Goal: Communication & Community: Answer question/provide support

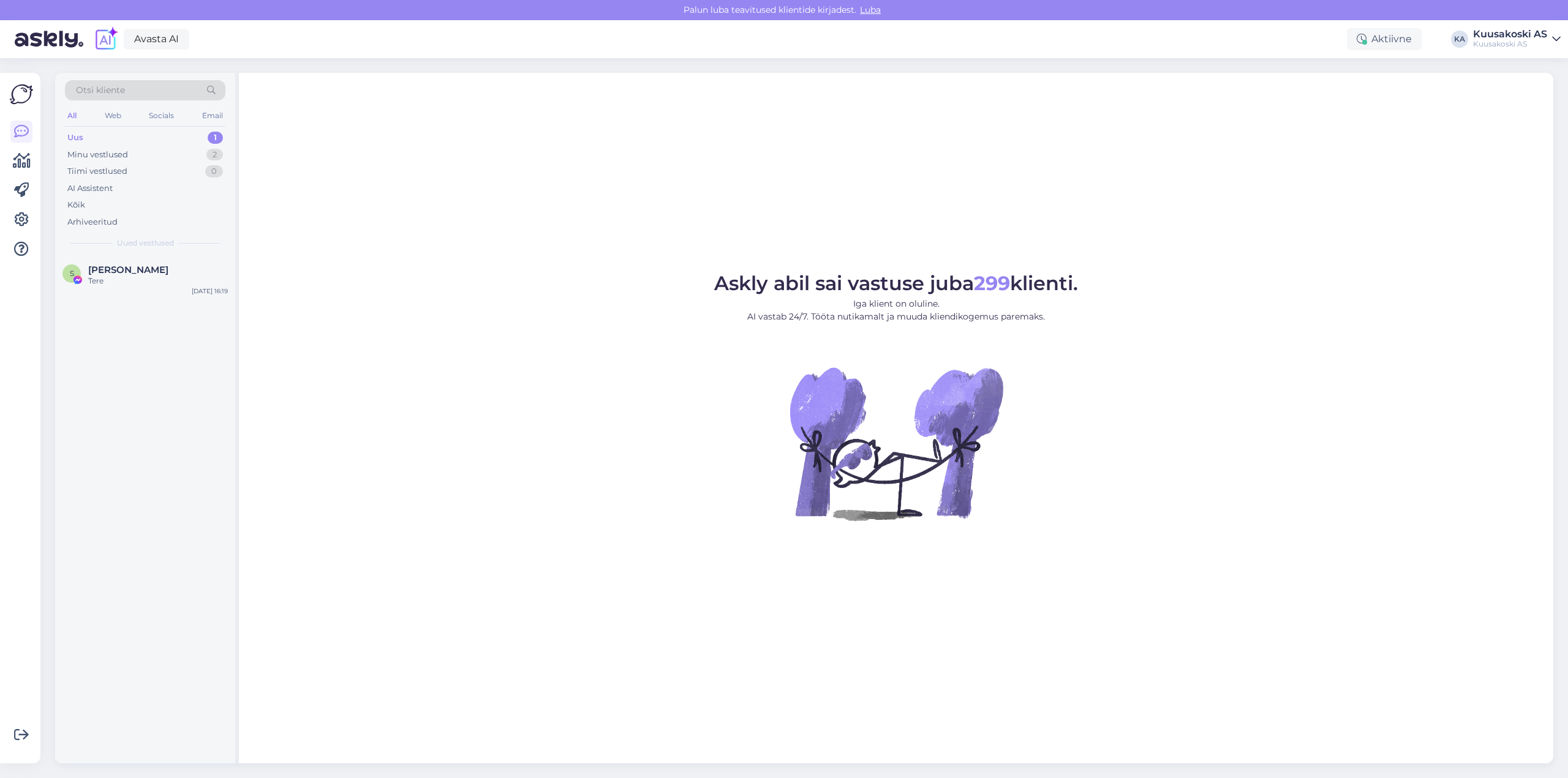
click at [78, 135] on div "Uus" at bounding box center [75, 138] width 16 height 12
click at [69, 138] on div "Uus" at bounding box center [75, 138] width 16 height 12
click at [75, 132] on div "Uus" at bounding box center [75, 138] width 16 height 12
click at [82, 275] on img at bounding box center [78, 280] width 11 height 11
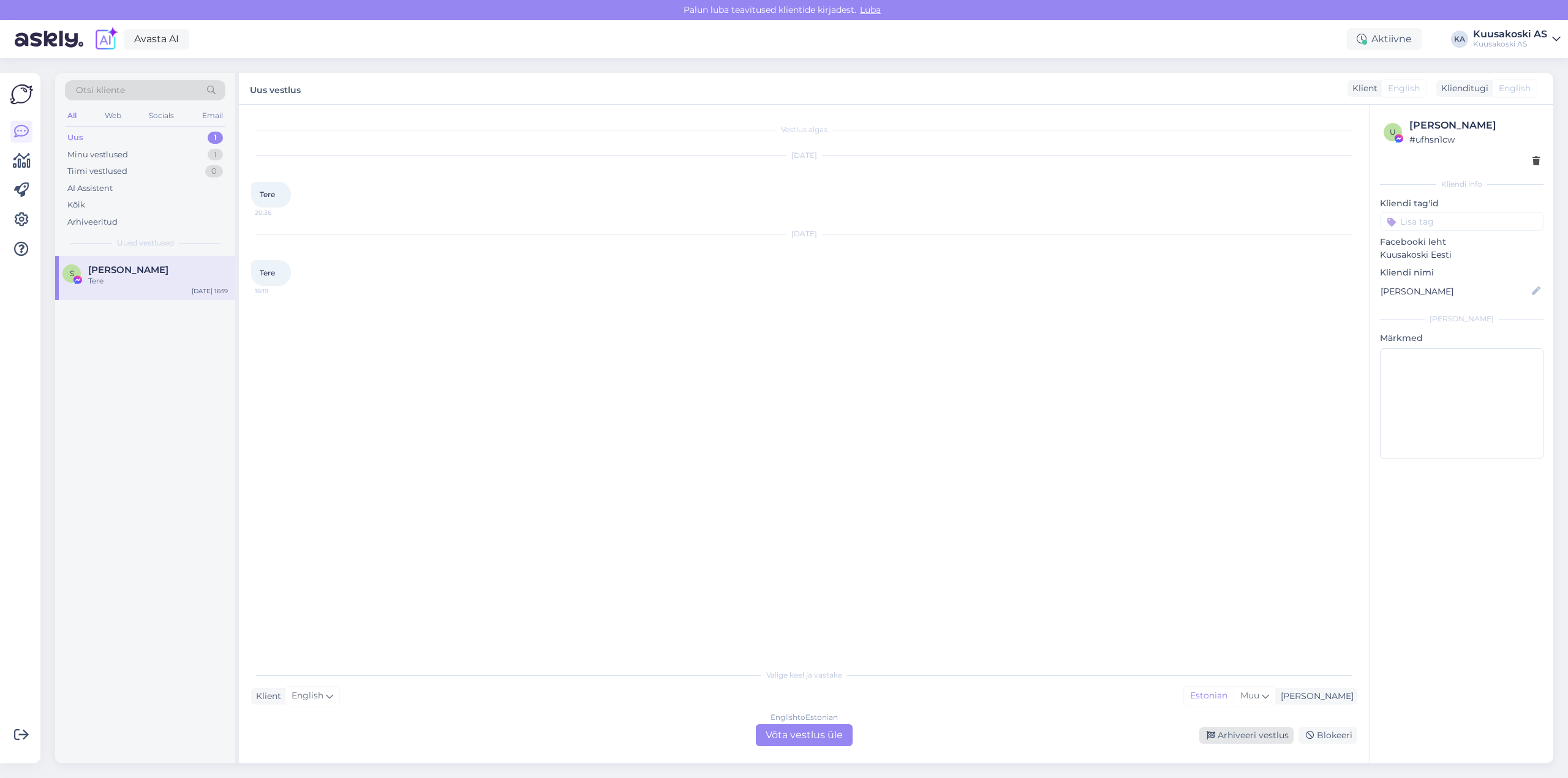
click at [1228, 734] on div "Arhiveeri vestlus" at bounding box center [1246, 735] width 95 height 17
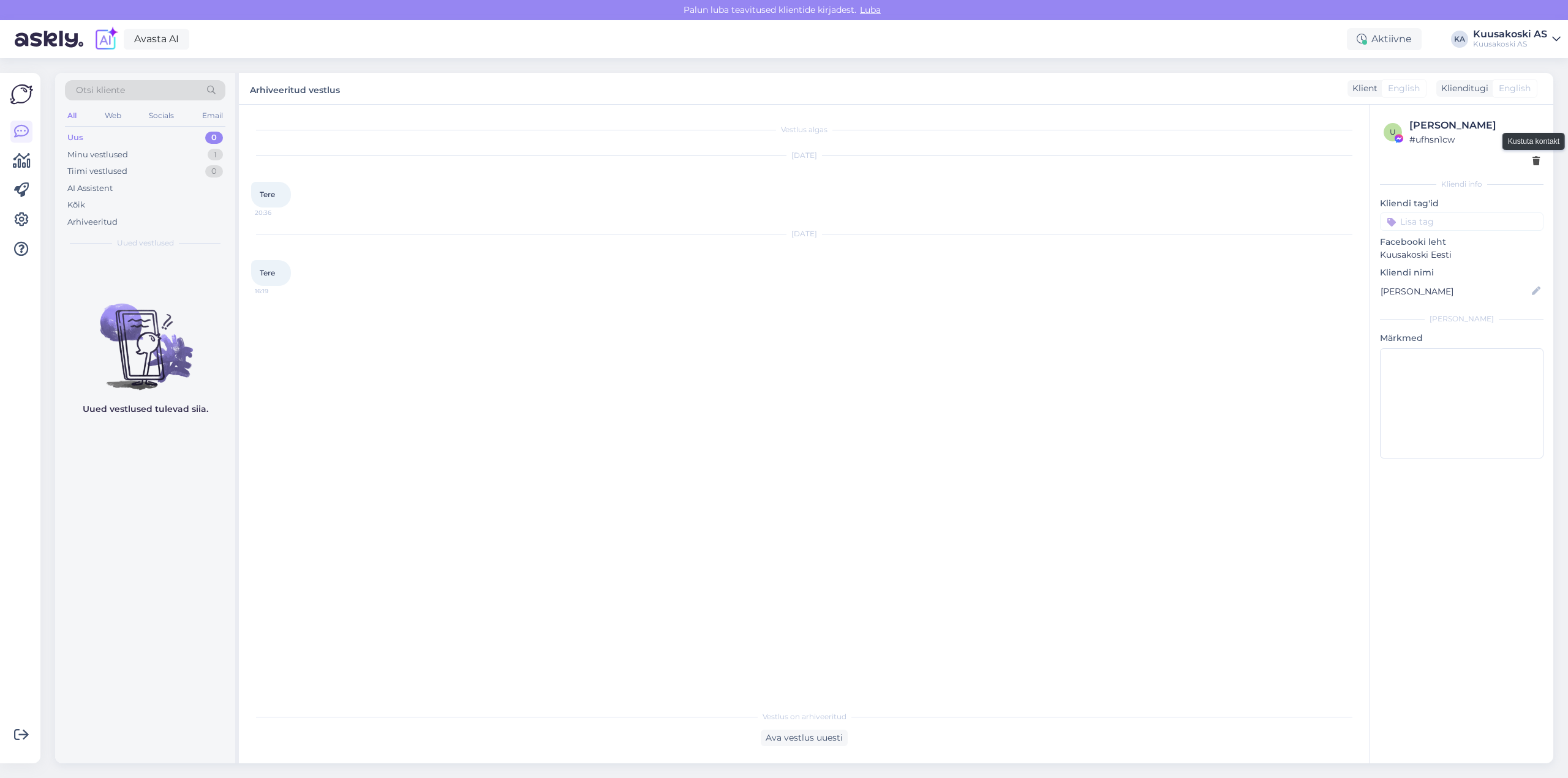
click at [1538, 163] on icon at bounding box center [1536, 162] width 7 height 9
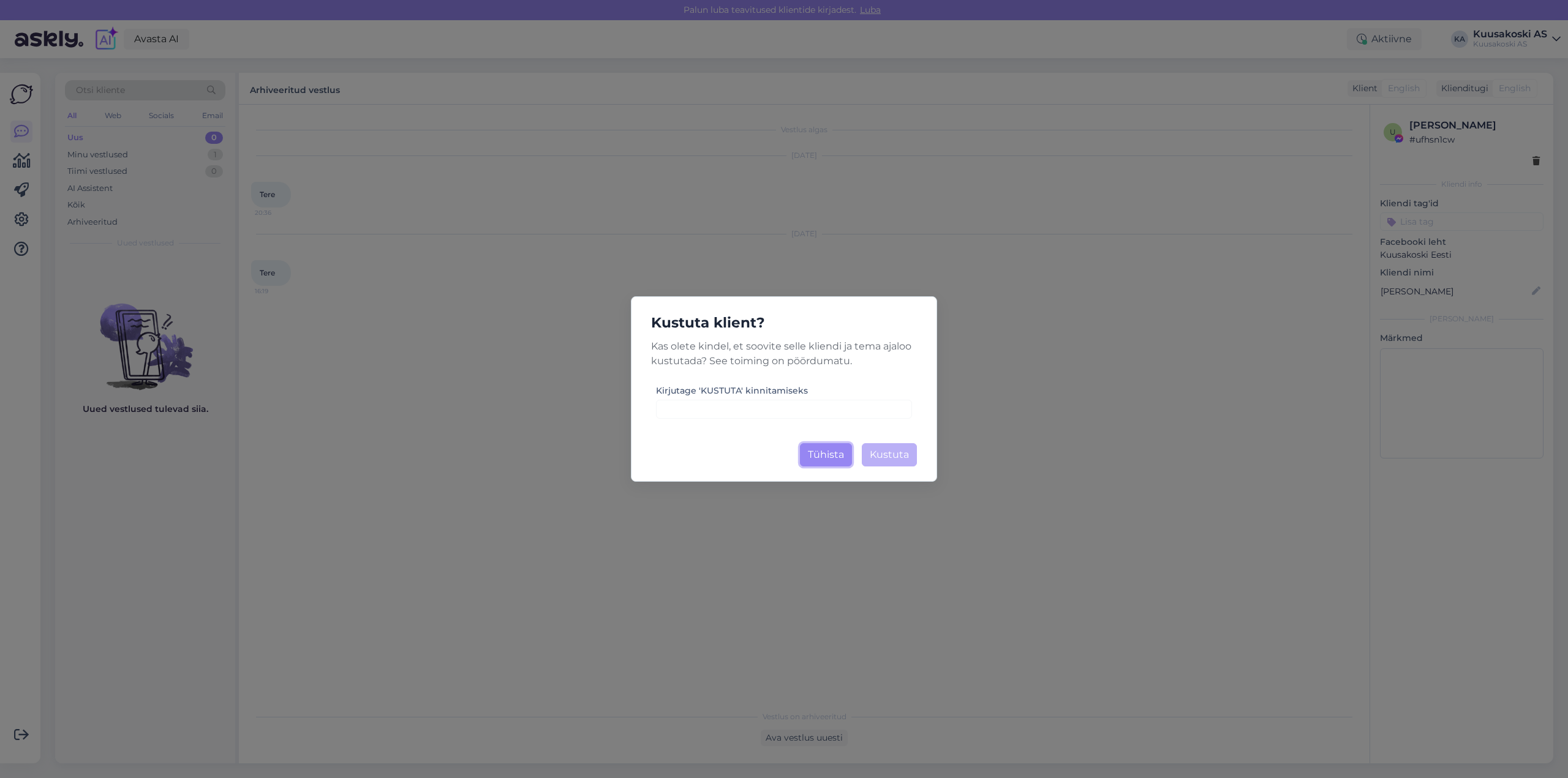
click at [824, 459] on button "Tühista" at bounding box center [826, 455] width 52 height 23
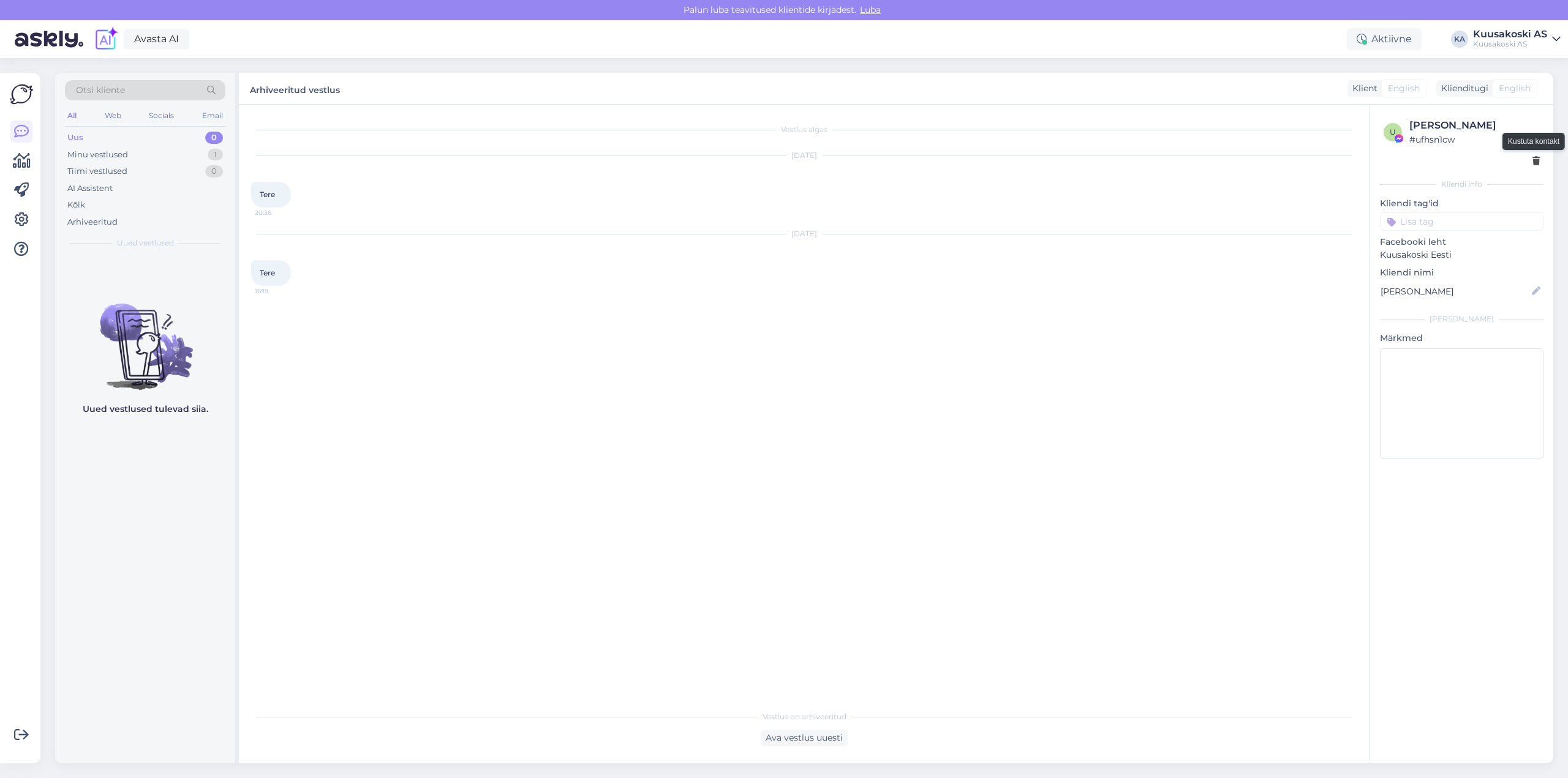
click at [1535, 161] on icon at bounding box center [1536, 162] width 7 height 9
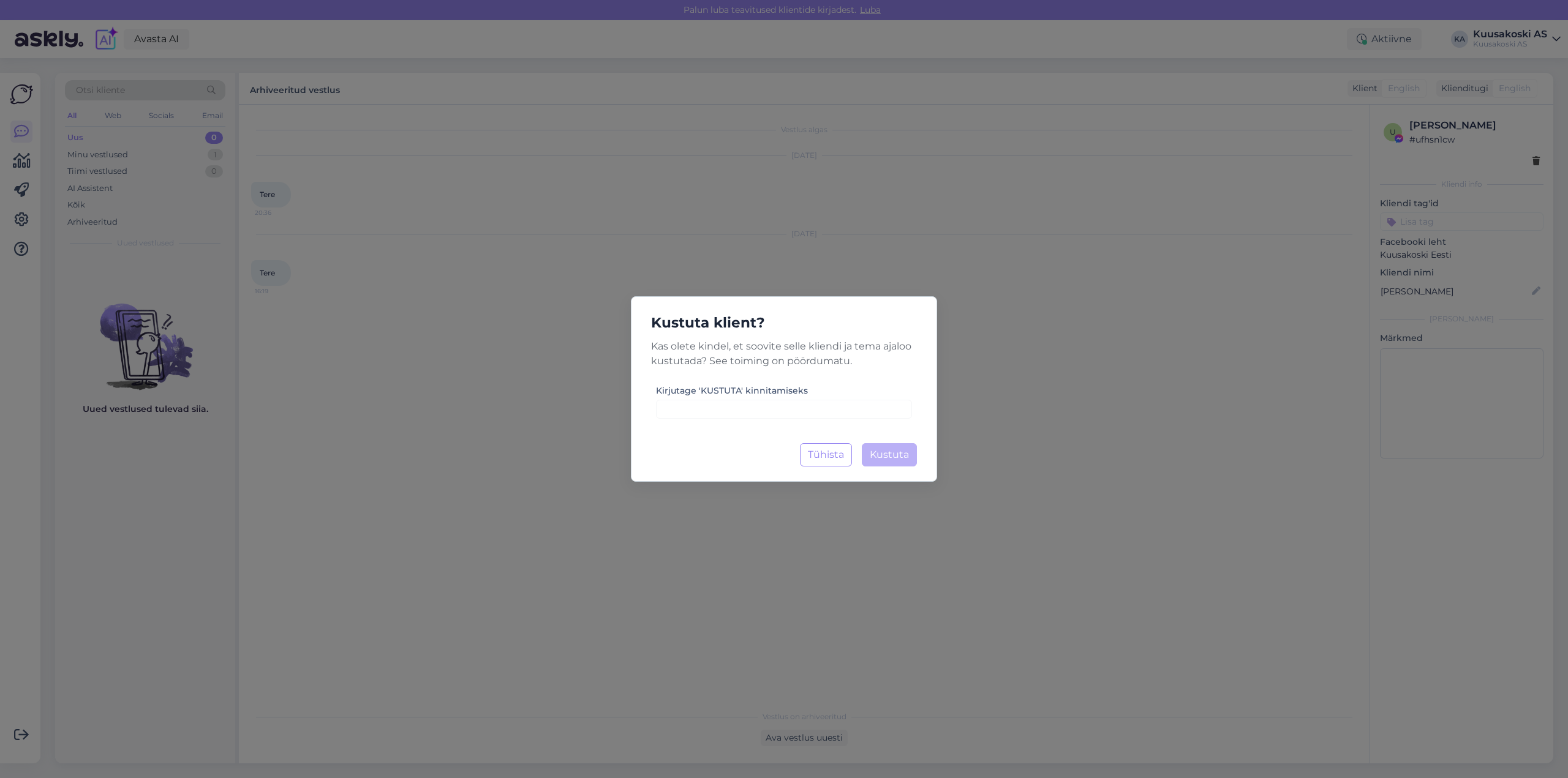
click at [1019, 427] on div "Kustuta klient? Kas olete kindel, et soovite selle kliendi ja tema ajaloo kustu…" at bounding box center [784, 389] width 1568 height 778
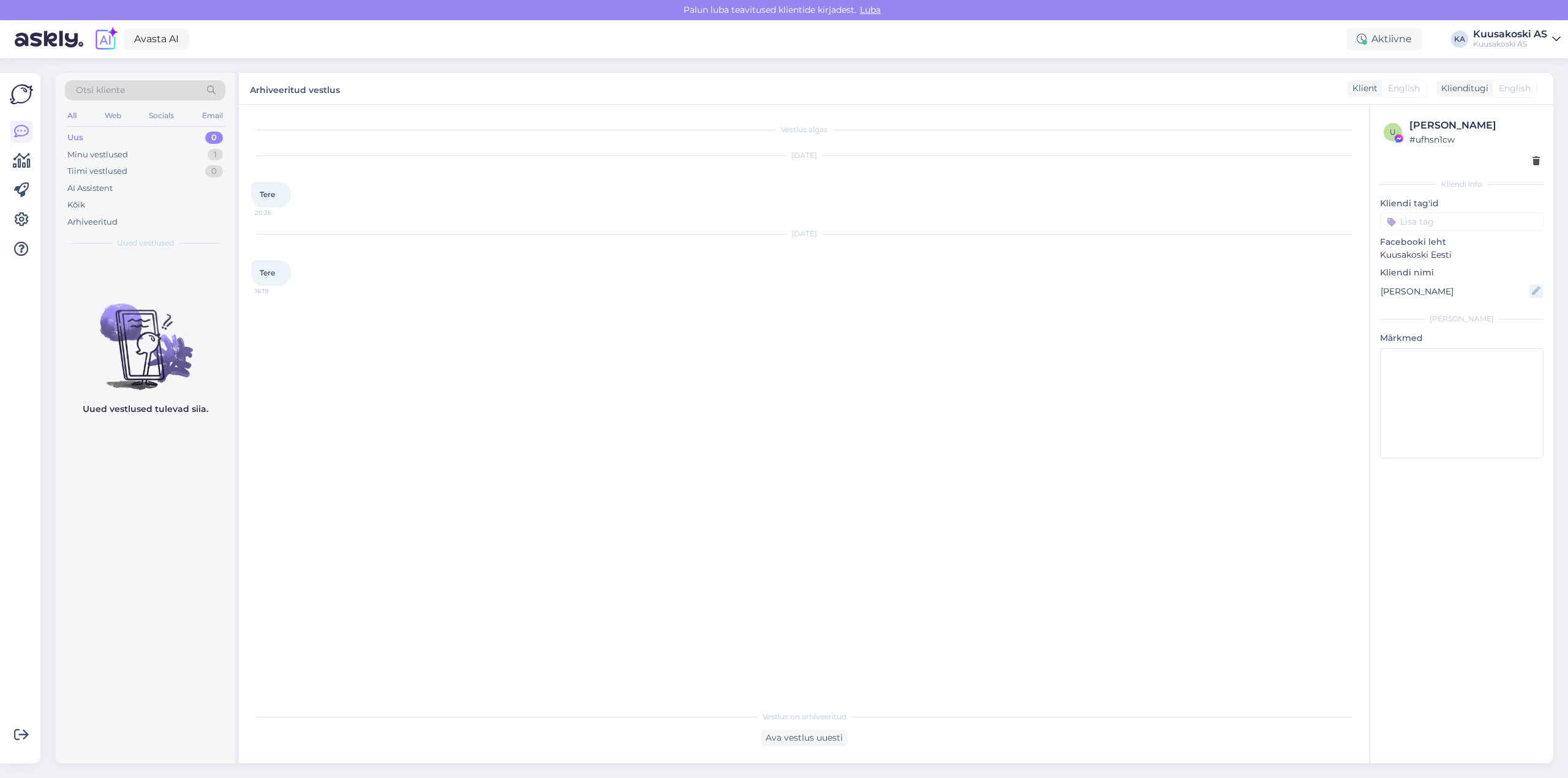
click at [1538, 290] on icon at bounding box center [1536, 291] width 14 height 14
click at [1354, 426] on div "Vestlus algas Oct 6 2025 Tere 20:36 Oct 7 2025 Tere 16:19" at bounding box center [809, 404] width 1117 height 576
click at [803, 741] on div "Ava vestlus uuesti" at bounding box center [804, 738] width 87 height 17
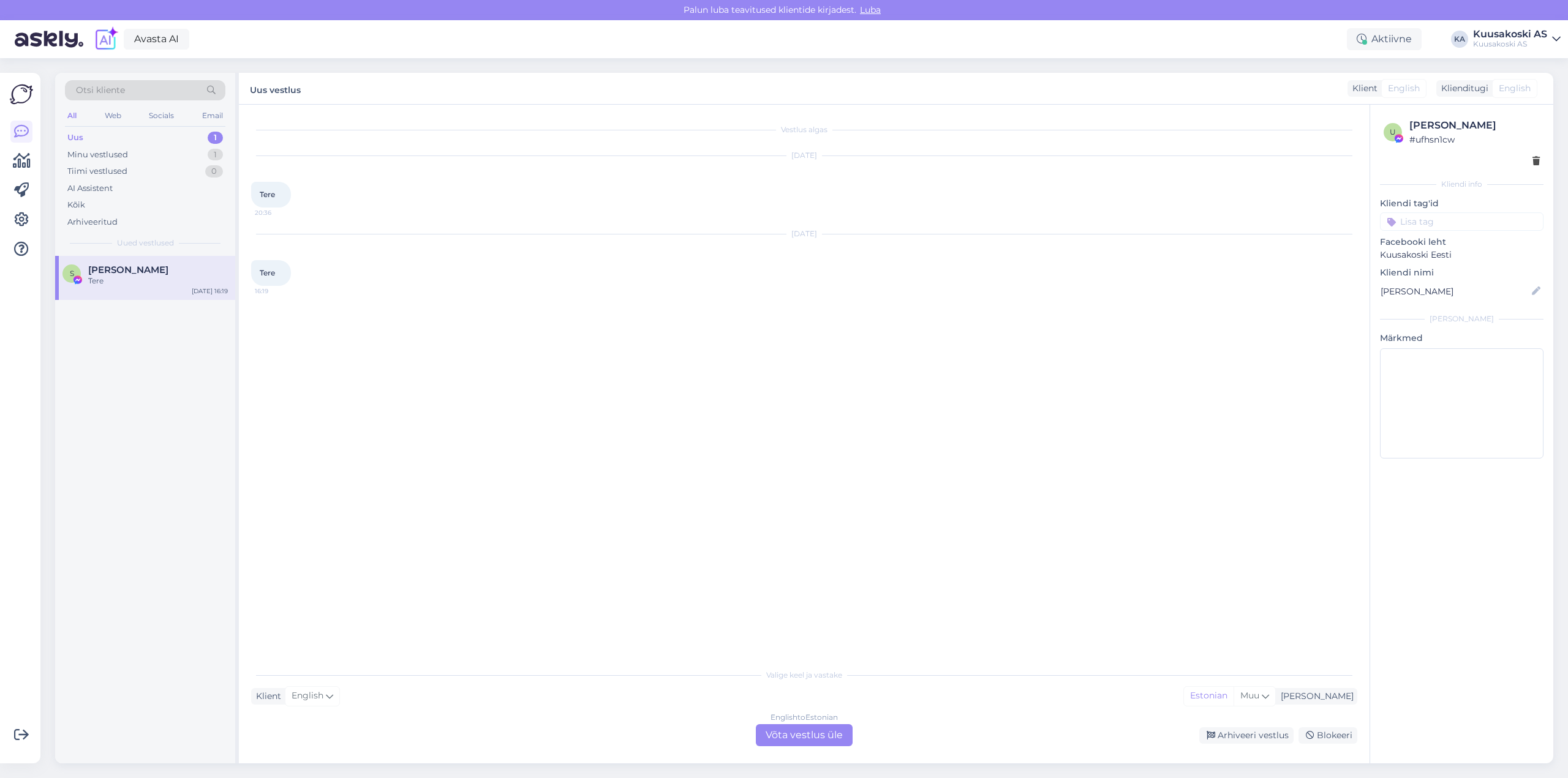
click at [803, 735] on div "English to Estonian Võta vestlus üle" at bounding box center [804, 735] width 97 height 22
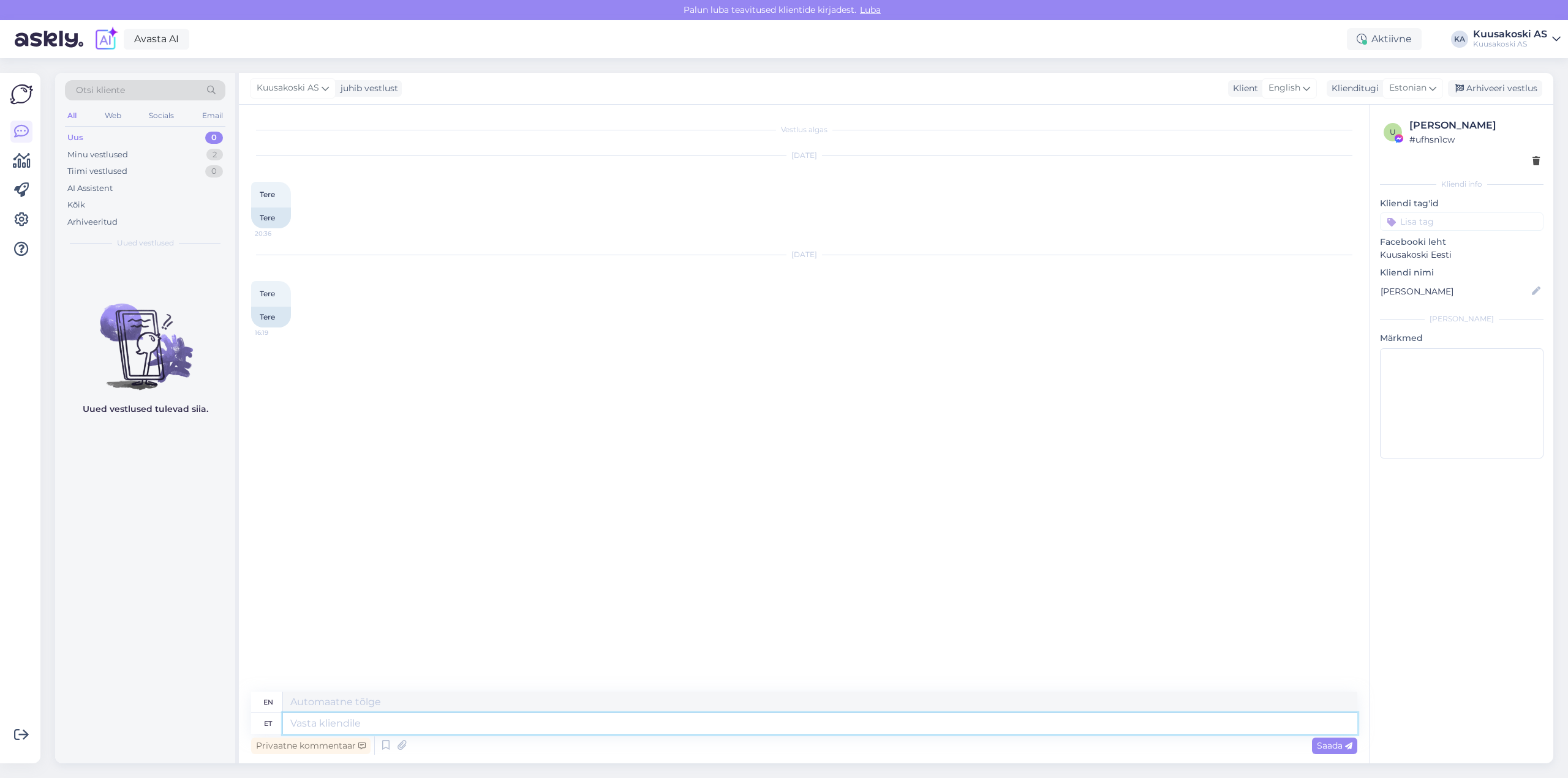
click at [452, 724] on textarea at bounding box center [820, 724] width 1074 height 21
type textarea "Tere!"
type textarea "Hello!"
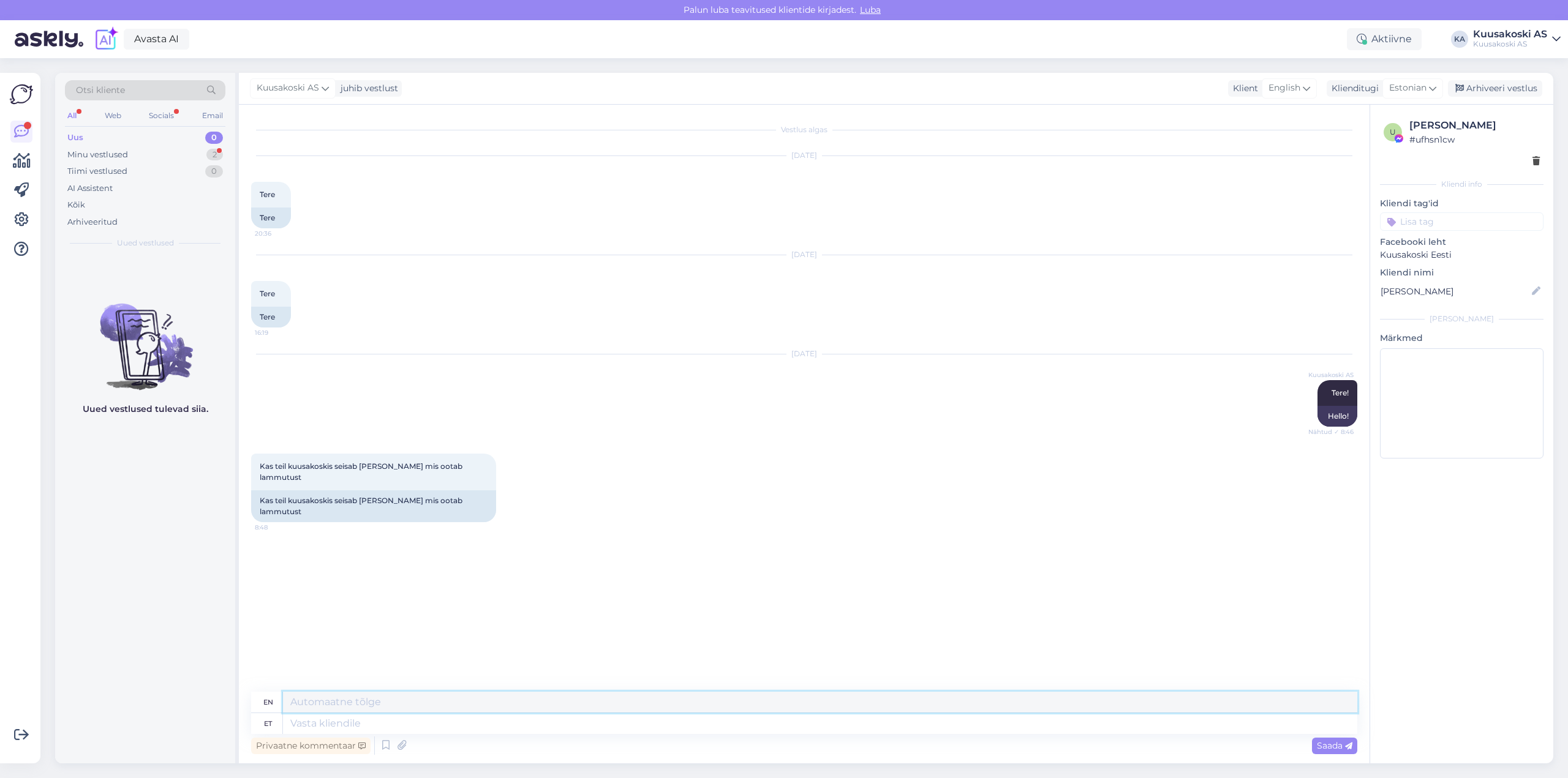
click at [457, 706] on textarea at bounding box center [820, 702] width 1074 height 21
click at [348, 724] on textarea at bounding box center [820, 724] width 1074 height 21
type textarea "Millest s"
type textarea "From what"
type textarea "Millest selline k"
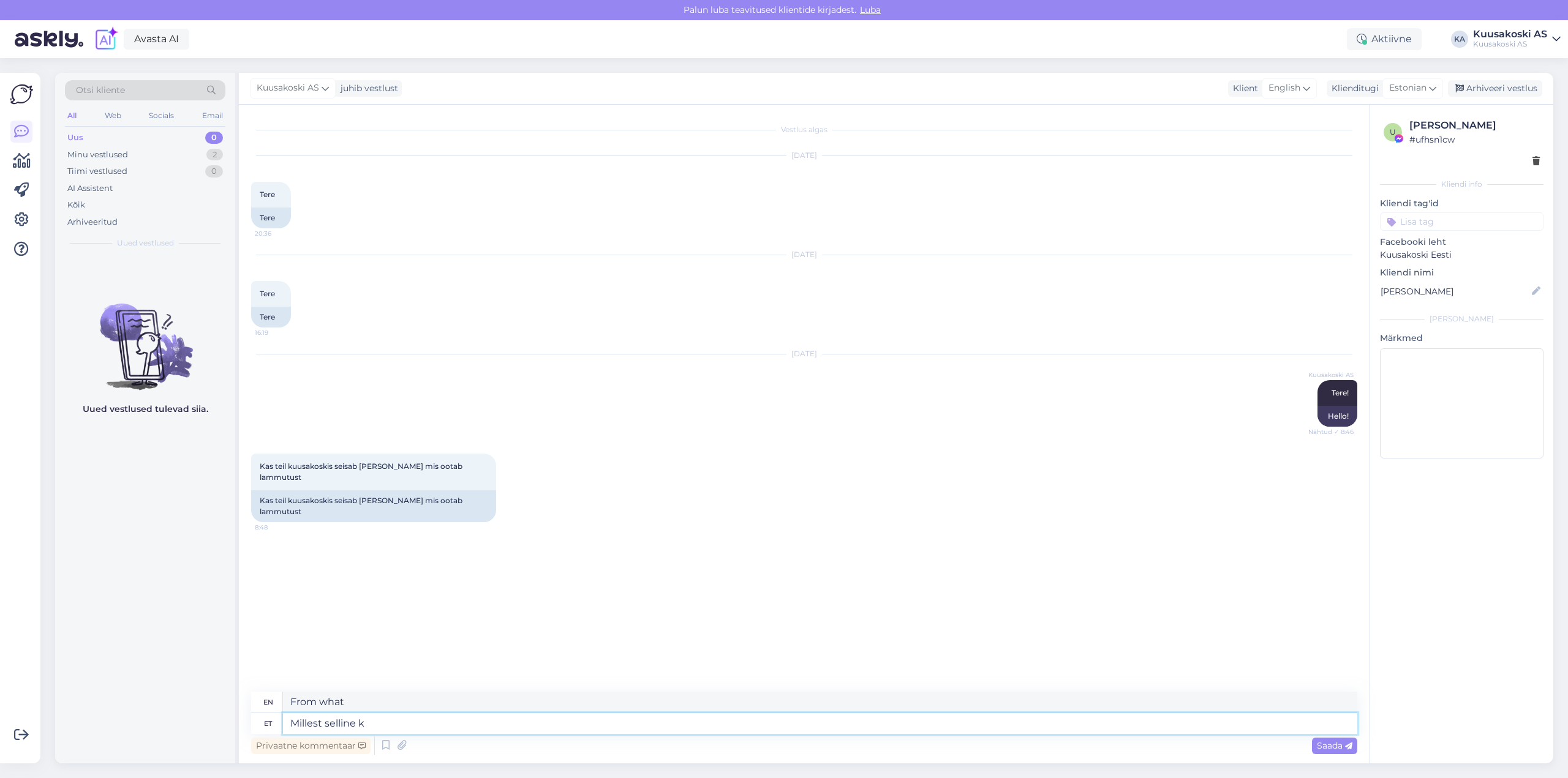
type textarea "What is this about?"
type textarea "Millest selline küsimus"
type textarea "What is this question about?"
type textarea "Millest selline küsimus on tingitud, pa"
type textarea "What is the reason for such a question?"
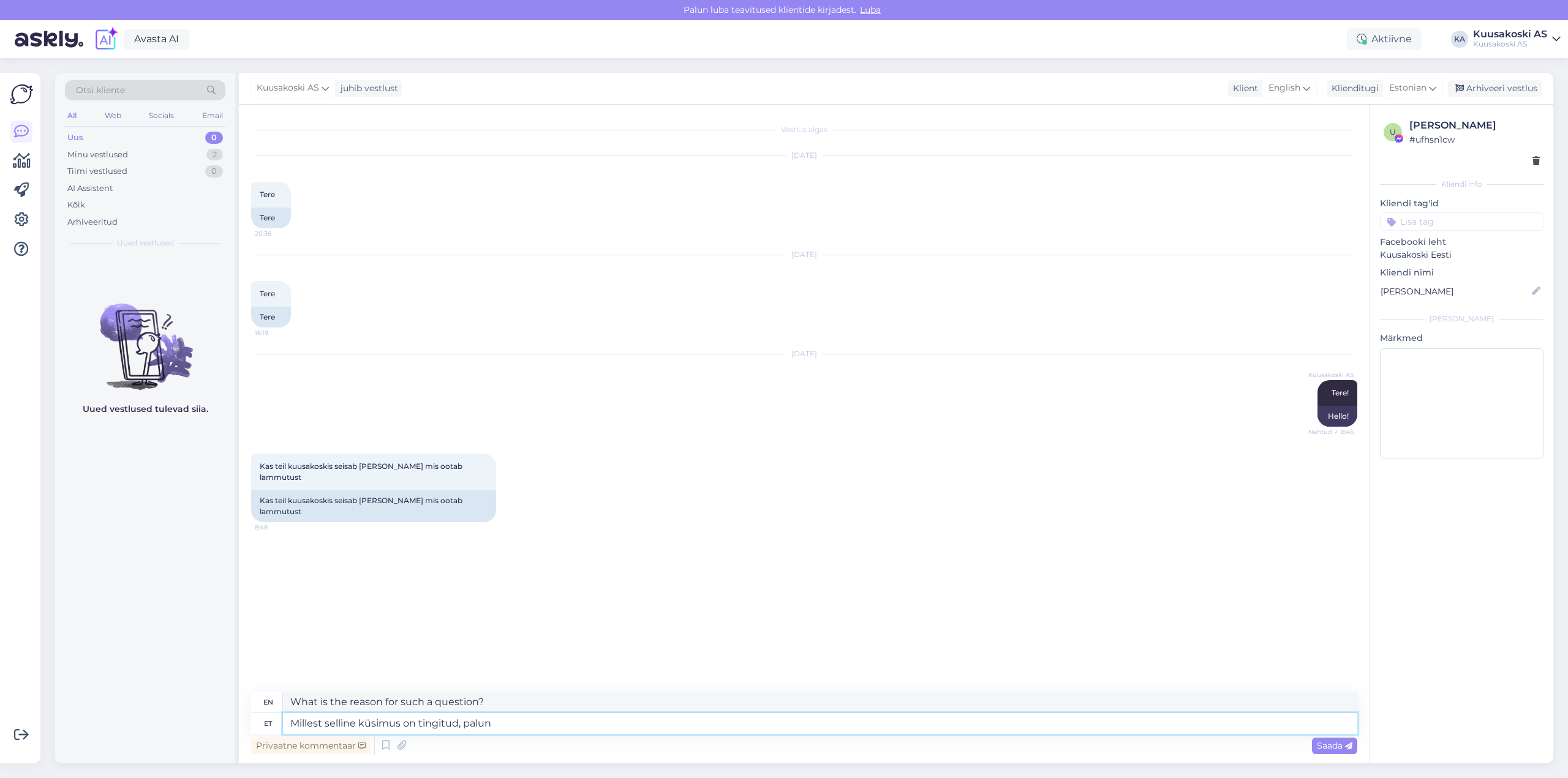
type textarea "Millest selline küsimus on tingitud, palun?"
type textarea "What is the reason for such a question, please?"
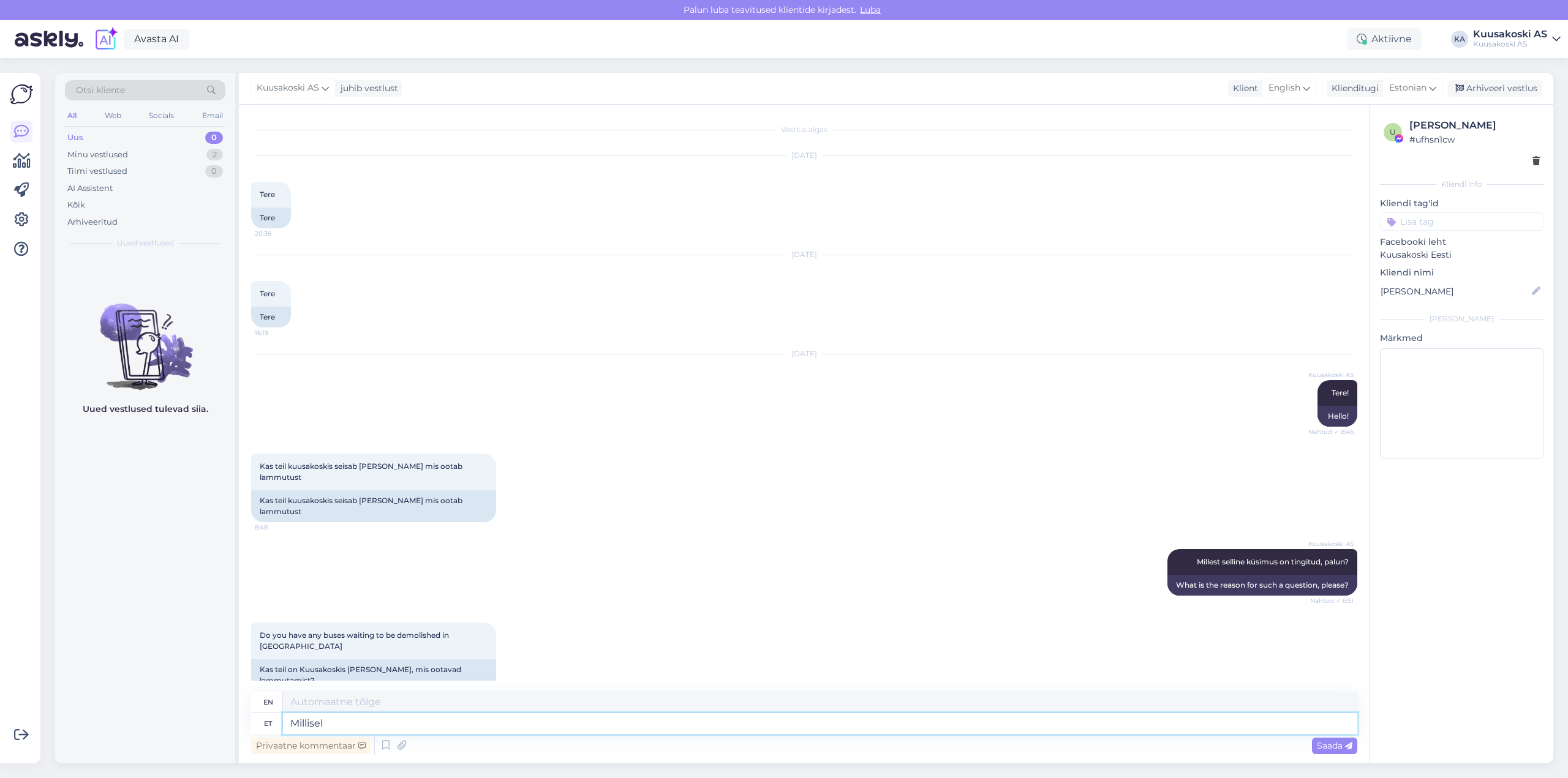
type textarea "Millisel"
type textarea "On which"
type textarea "Millisel põhjusel"
type textarea "For what reason?"
type textarea "Millisel põhjusel küsite"
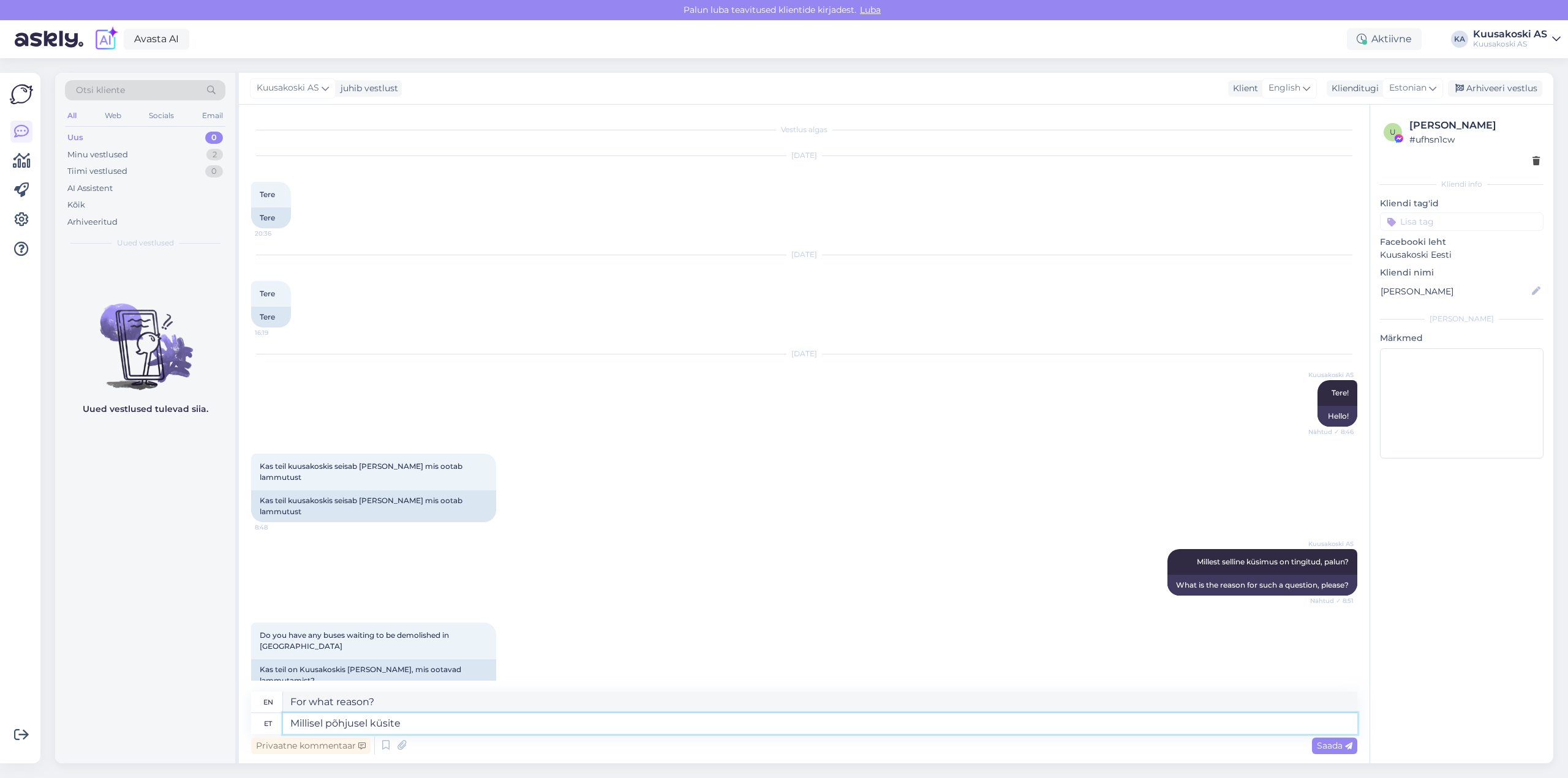
type textarea "For what reason are you asking?"
type textarea "Millisel põhjusel küsite AS-s"
type textarea "For what reason are you asking in AS?"
type textarea "Millisel põhjusel küsite AS-s Kuusakoski"
type textarea "For what reason are you asking about AS Kuusakoski?"
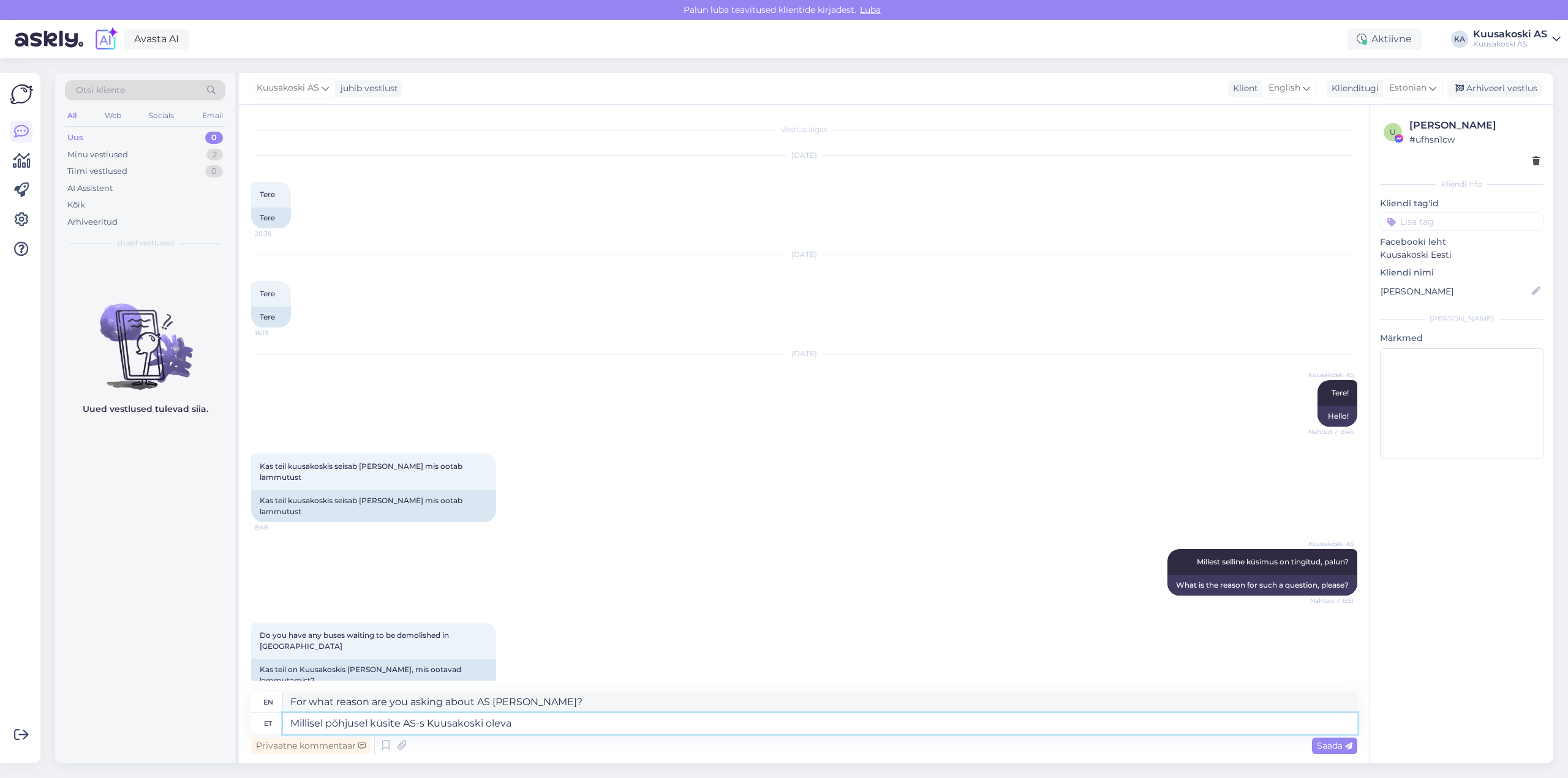
type textarea "Millisel põhjusel küsite AS-s Kuusakoski oleva"
type textarea "Why are you asking about the status of AS Kuusakoski?"
type textarea "Millisel põhjusel küsite AS-s Kuusakoski oleva kauba/materjali k"
type textarea "Why are you asking about the goods/materials available at AS Kuusakoski?"
type textarea "Millisel põhjusel küsite AS-s Kuusakoski oleva kauba/materjali kohta?"
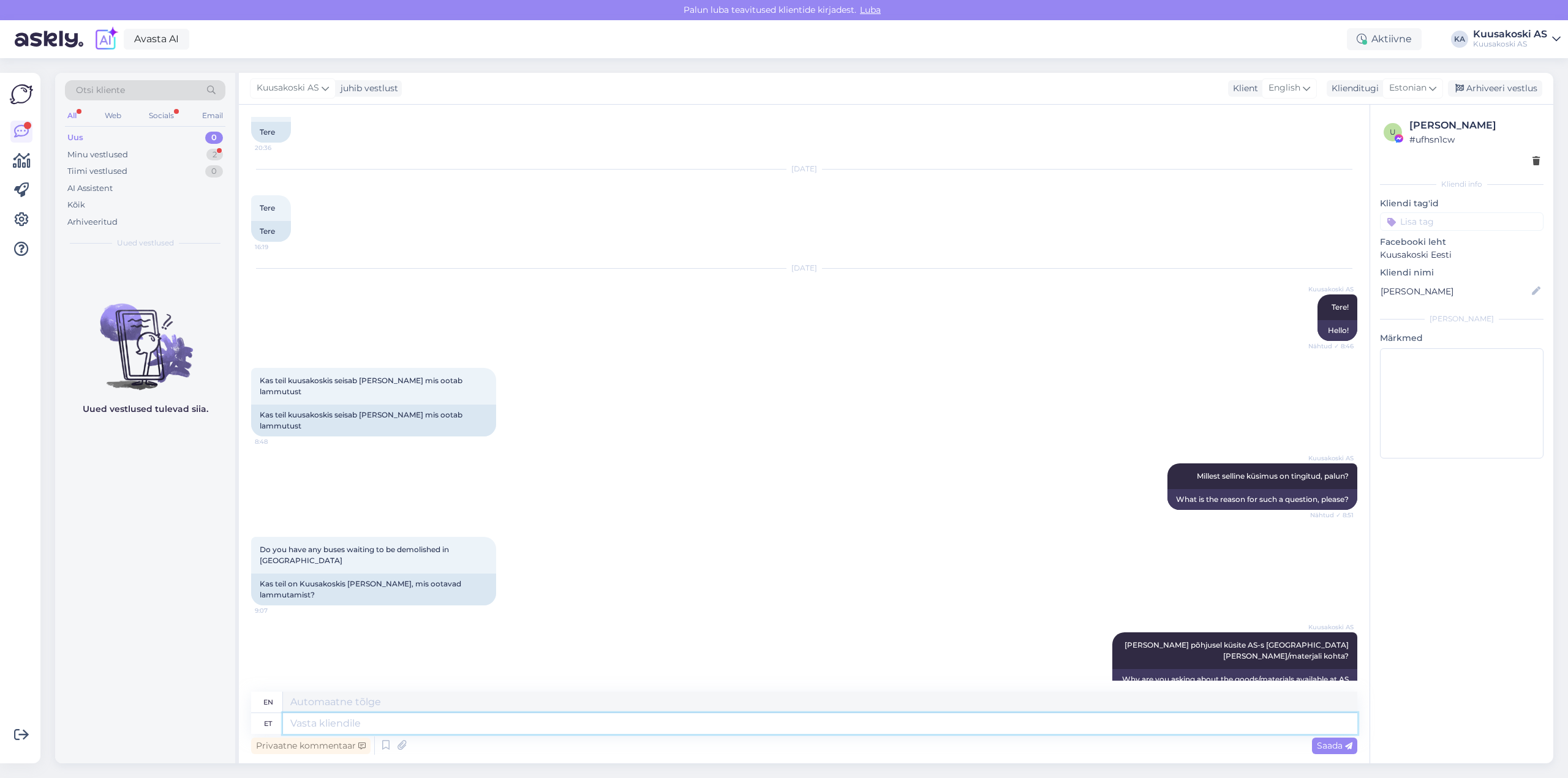
scroll to position [453, 0]
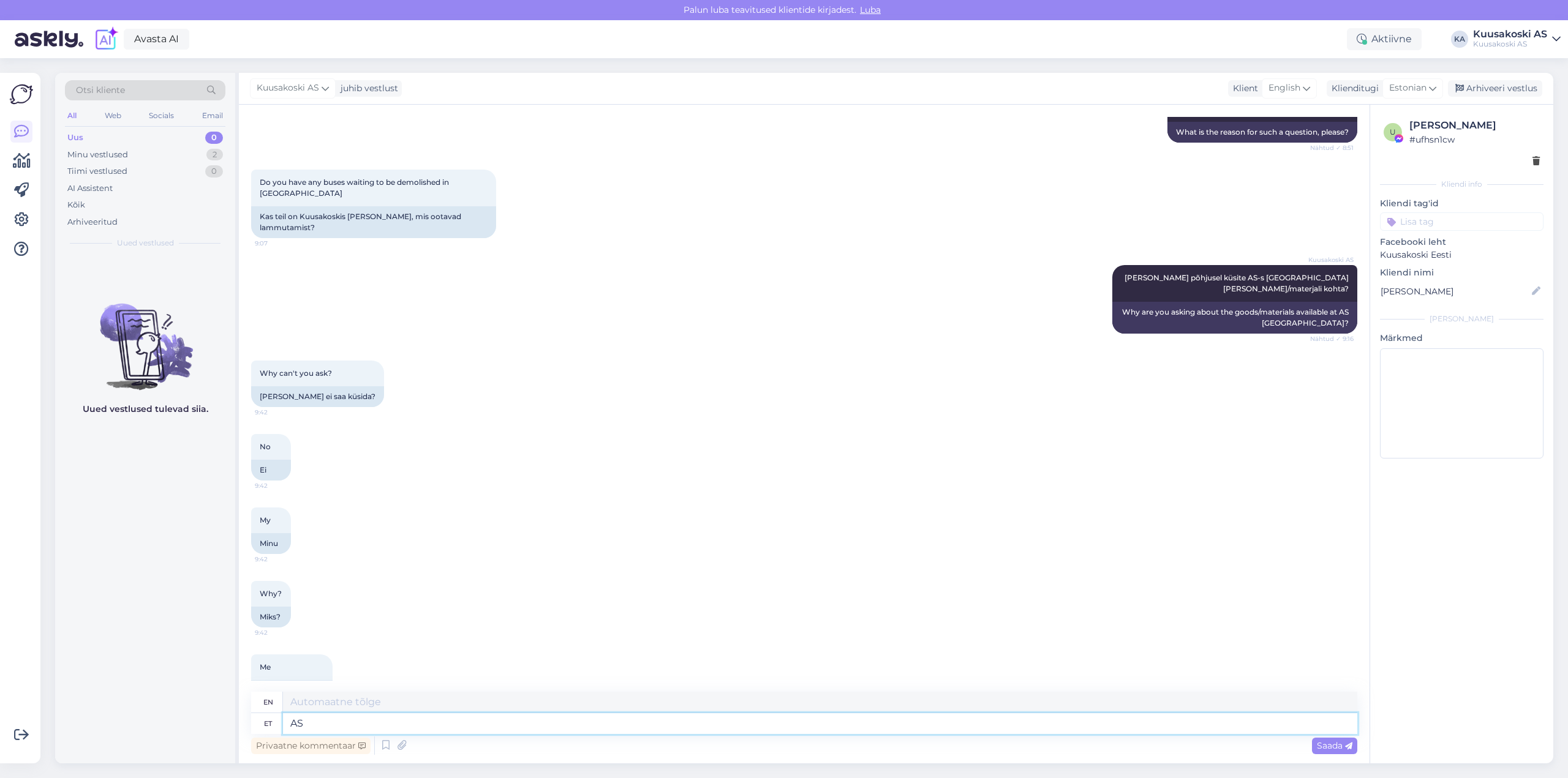
type textarea "AS"
type textarea "Ltd."
type textarea "AS Kuusakoski"
type textarea "AS Kuusakoski ei v"
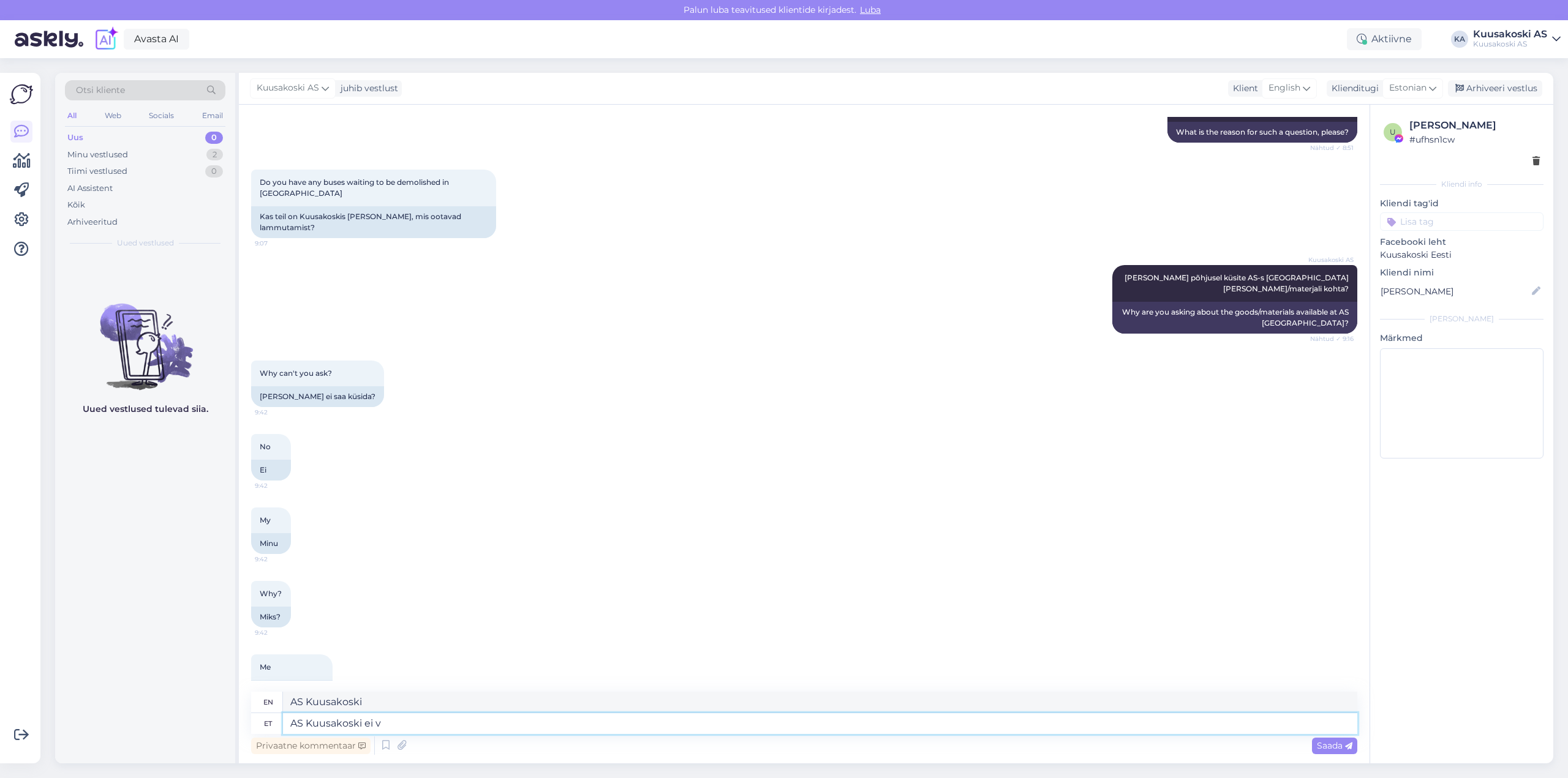
type textarea "AS Kuusakoski does not"
type textarea "AS Kuusakoski ei väljasta"
type textarea "AS Kuusakoski does not issue"
type textarea "AS Kuusakoski ei väljasta infot"
type textarea "AS Kuusakoski does not release information"
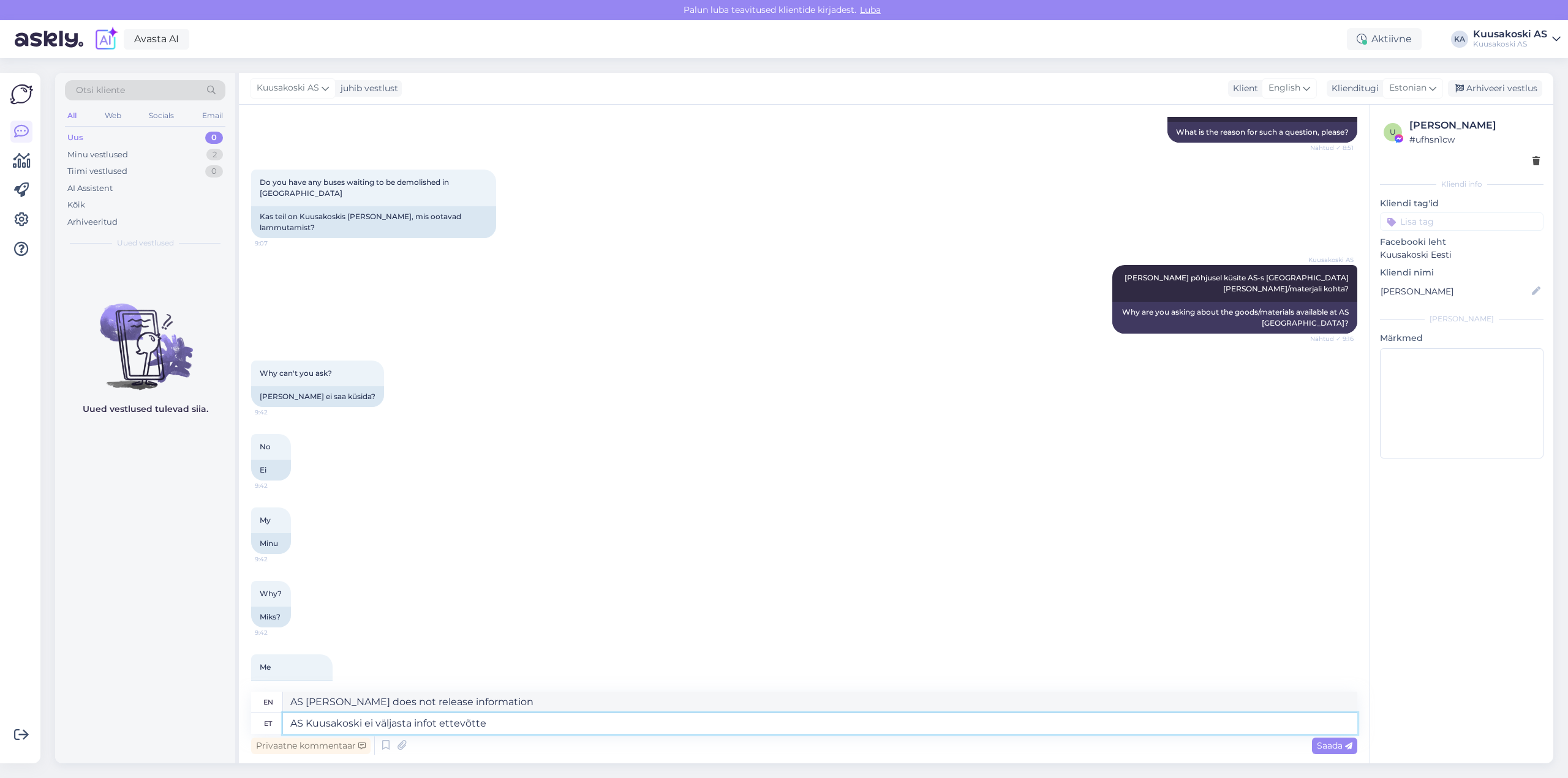
type textarea "AS Kuusakoski ei väljasta infot ettevõtte"
type textarea "AS Kuusakoski does not release information about the company"
type textarea "AS Kuusakoski ei väljasta infot ettevõttes"
type textarea "AS Kuusakoski does not release information within the company"
type textarea "AS Kuusakoski ei väljasta infot ettevõttes oleva"
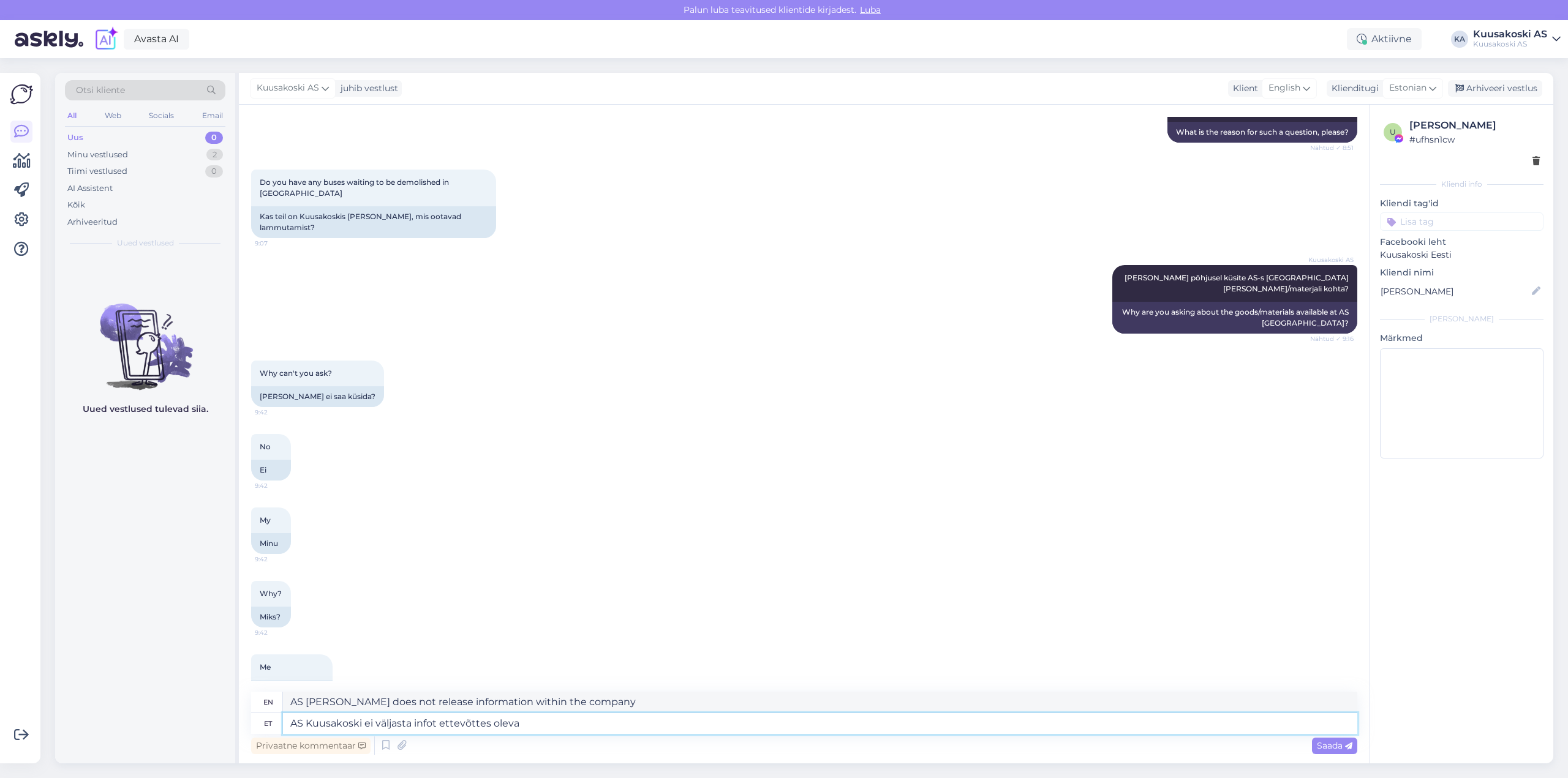
type textarea "AS Kuusakoski does not release information about the company's"
type textarea "AS Kuusakoski ei väljasta infot ettevõttes oleva kauba/materjali ko"
type textarea "AS Kuusakoski does not release information about the goods/materials in the com…"
type textarea "AS Kuusakoski ei väljasta infot ettevõttes oleva kauba/materjali kohta kolmanda…"
type textarea "AS Kuusakoski does not release information about the goods/materials in the com…"
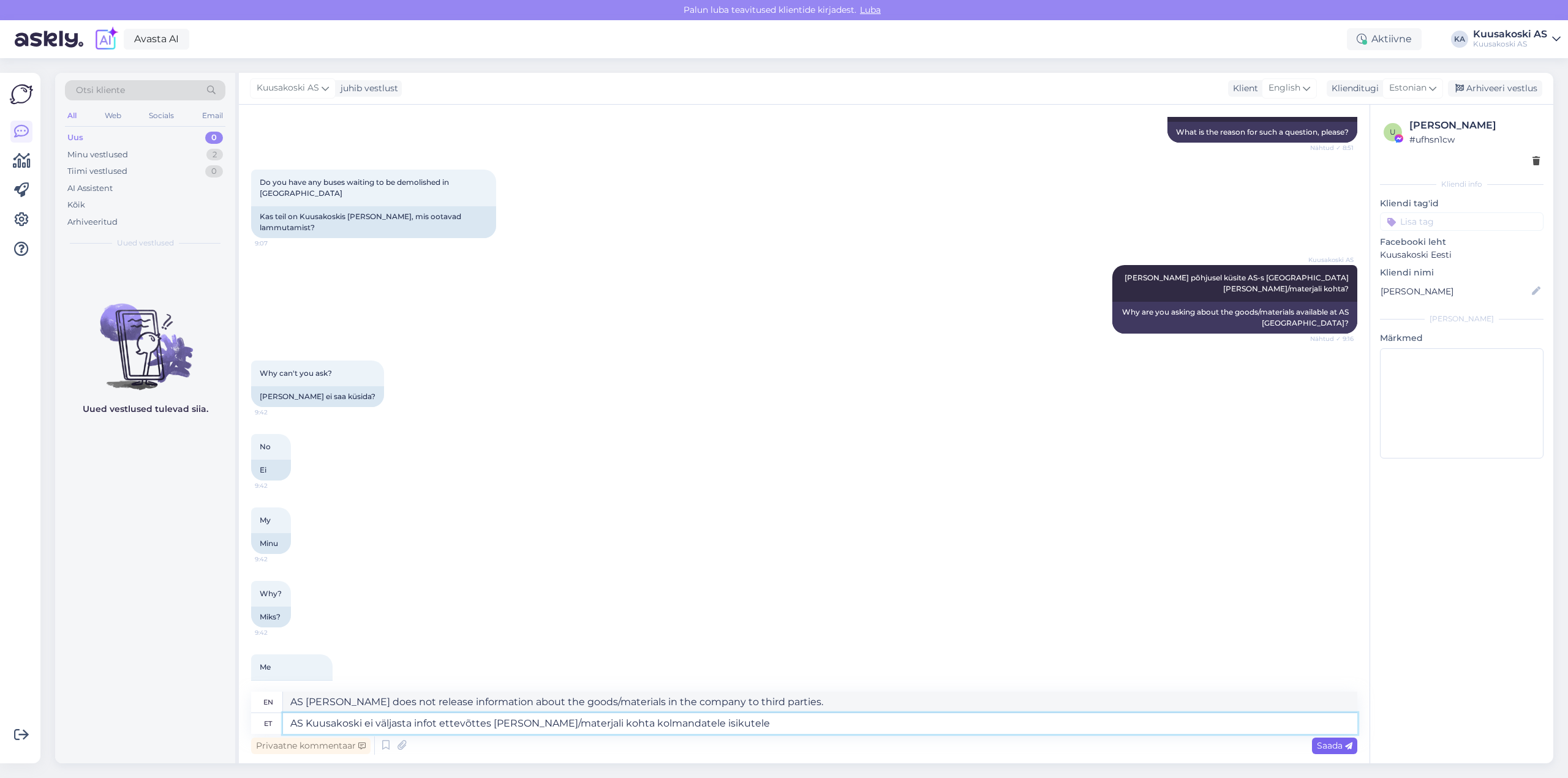
type textarea "AS Kuusakoski ei väljasta infot ettevõttes oleva kauba/materjali kohta kolmanda…"
click at [1333, 745] on span "Saada" at bounding box center [1334, 745] width 35 height 11
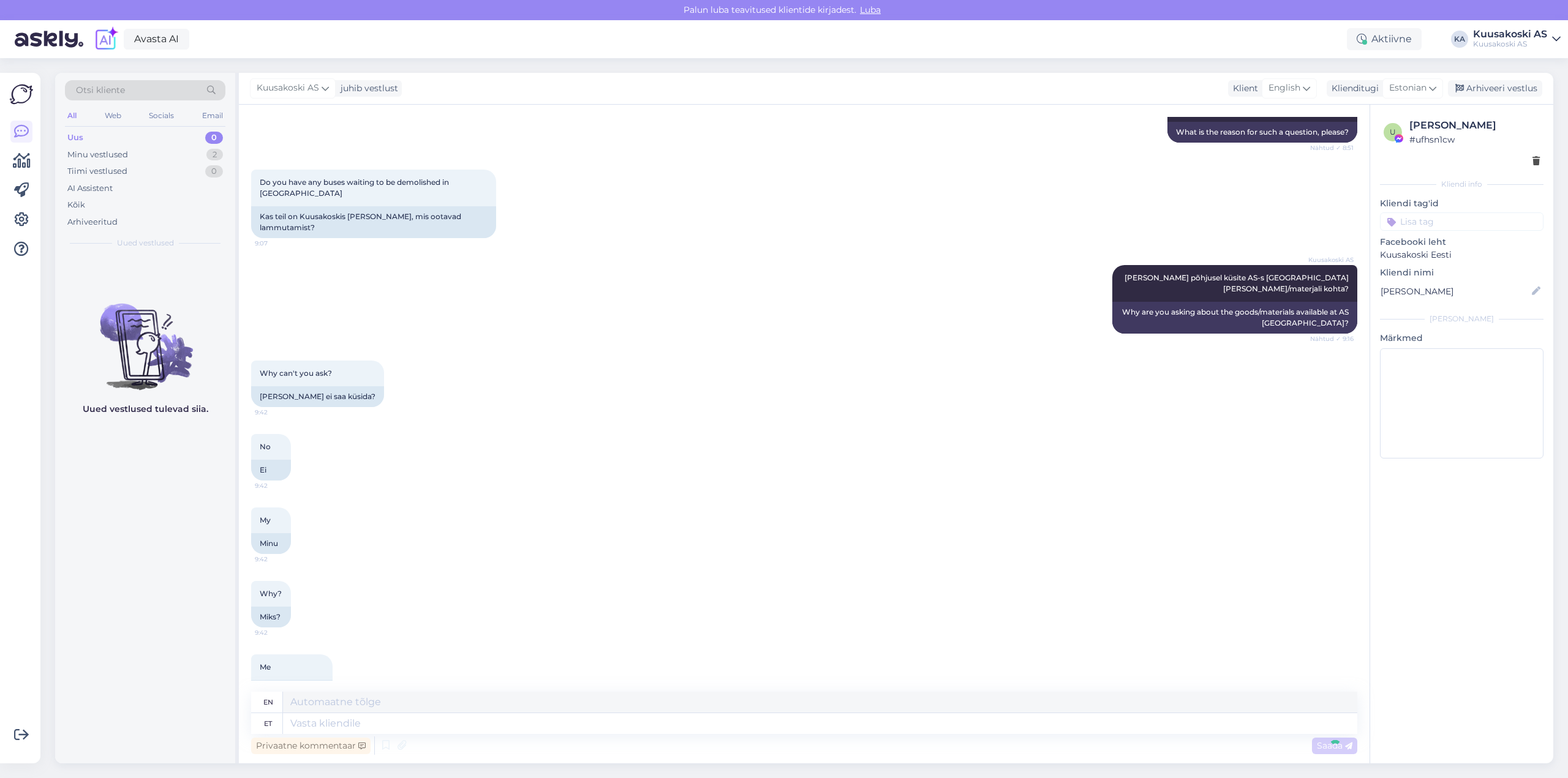
scroll to position [548, 0]
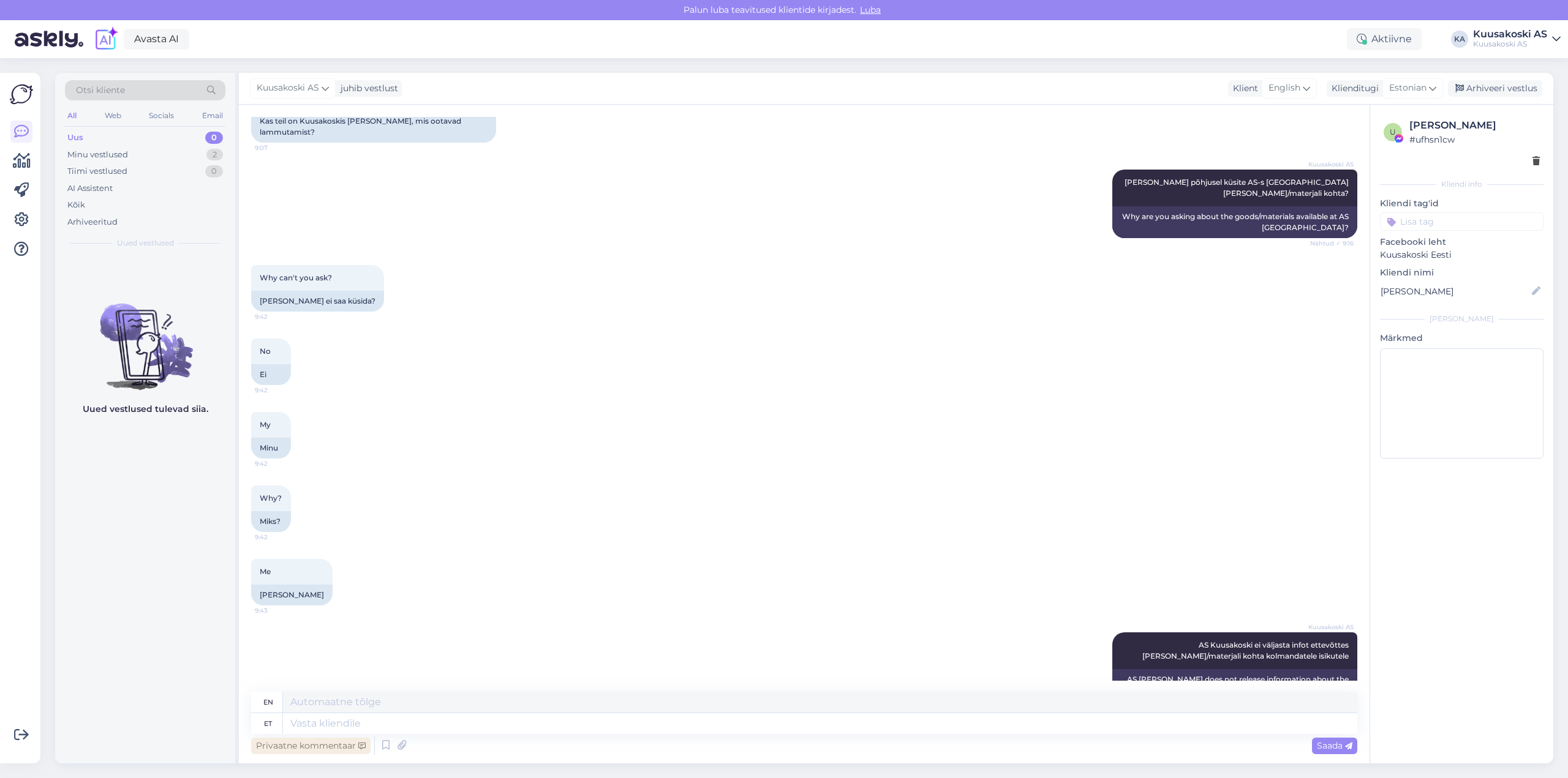
click at [311, 745] on div "Privaatne kommentaar" at bounding box center [310, 745] width 119 height 17
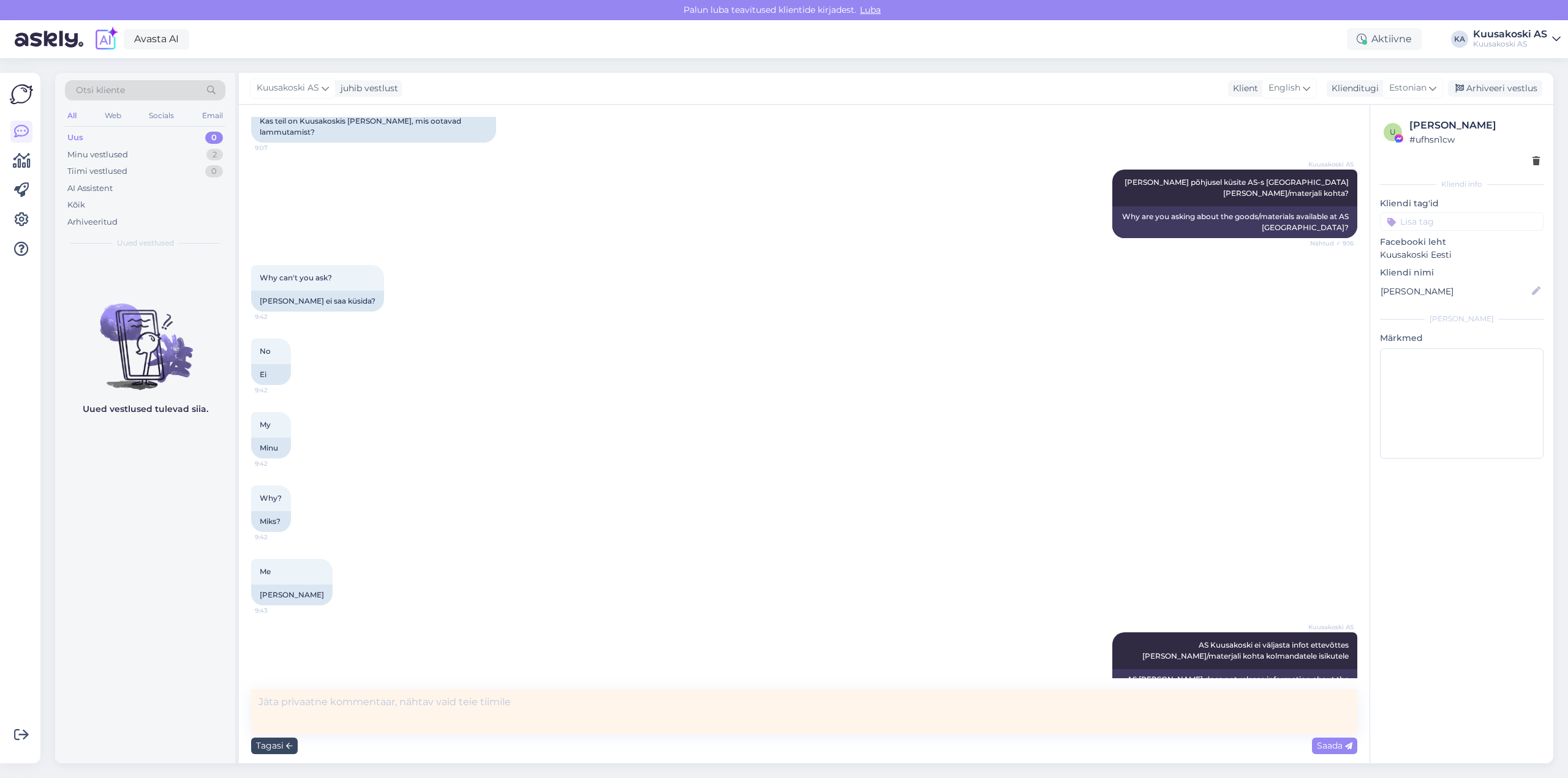
click at [264, 744] on div "Tagasi" at bounding box center [274, 745] width 46 height 17
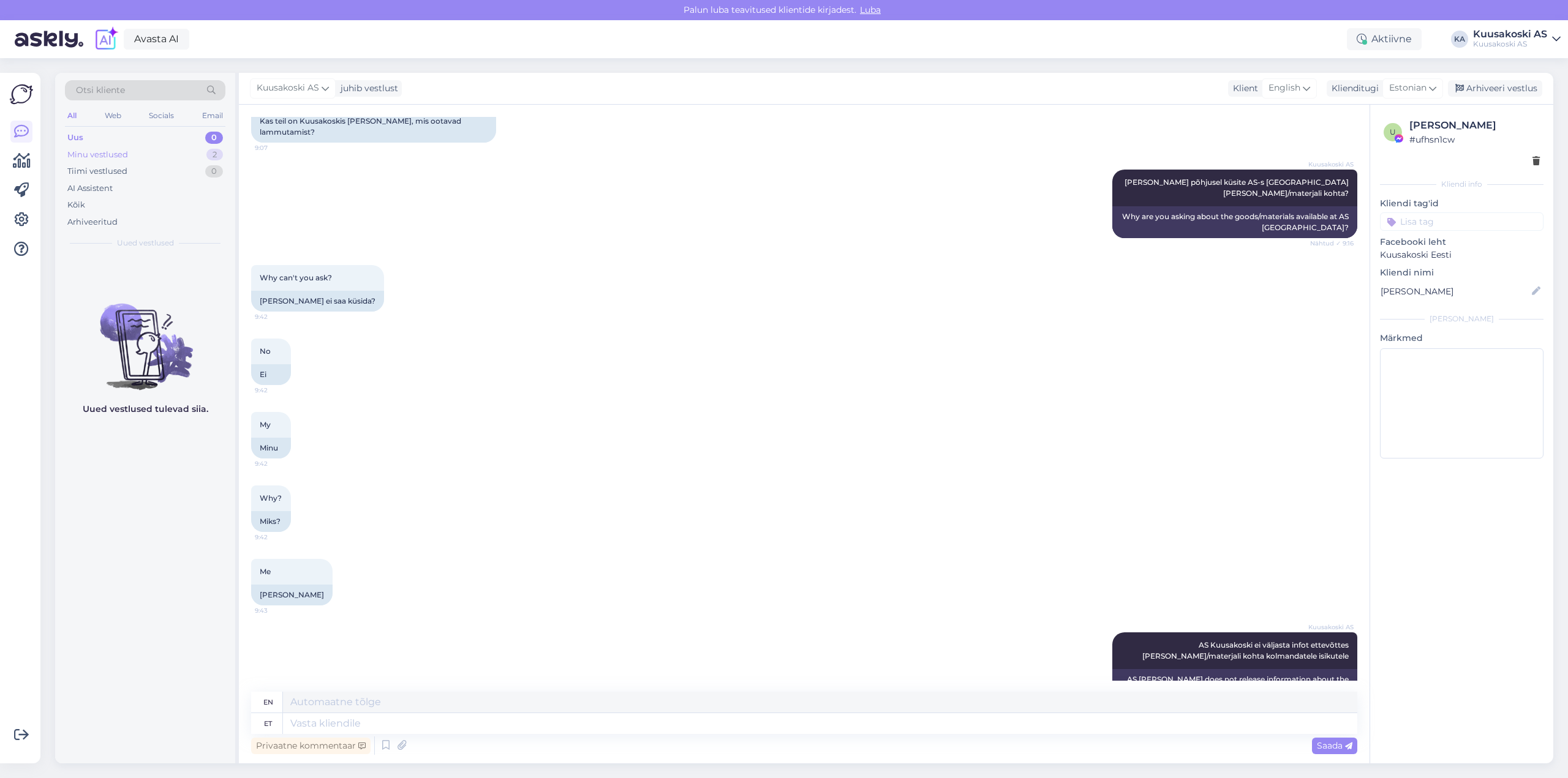
scroll to position [622, 0]
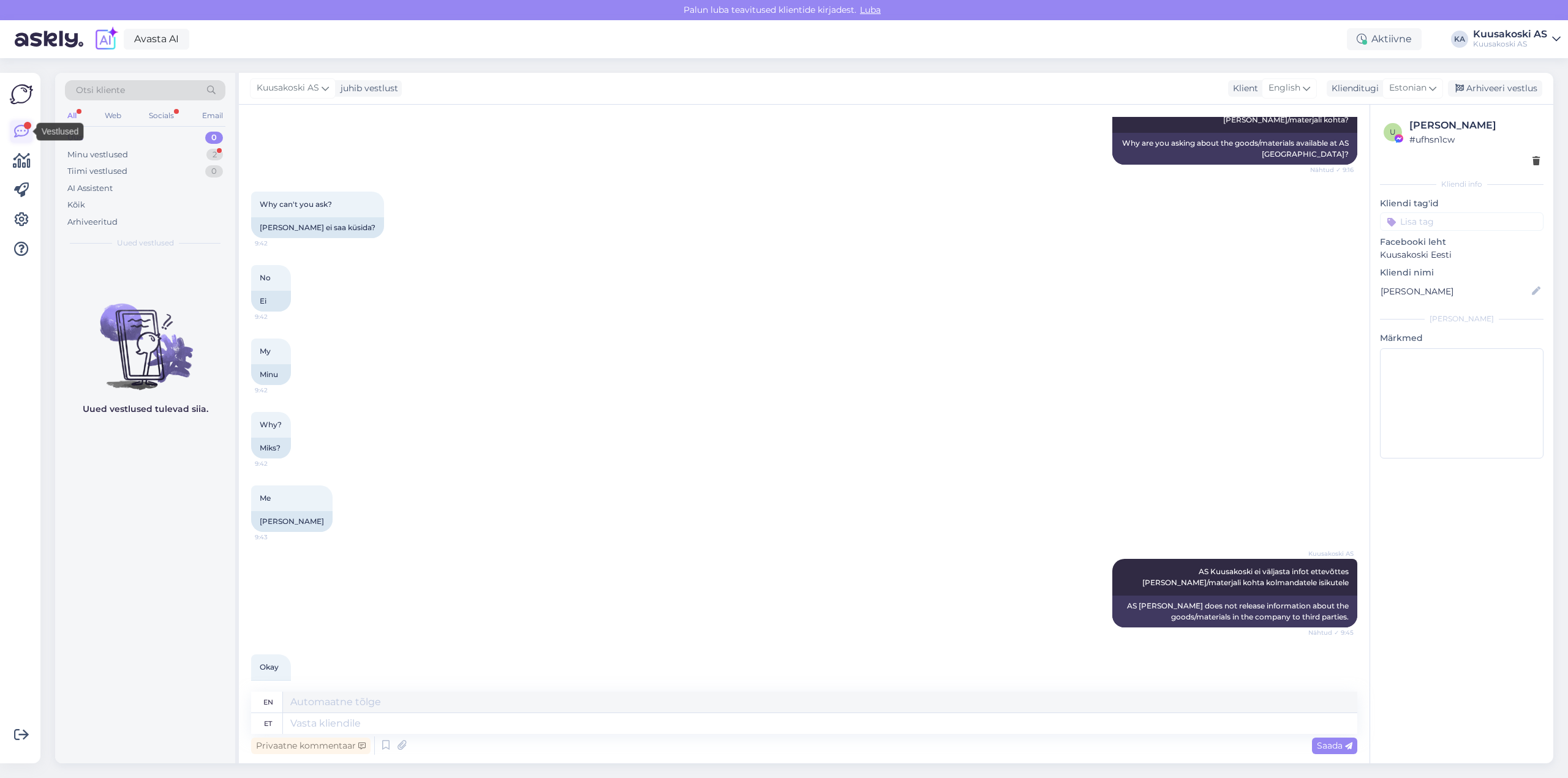
click at [21, 133] on icon at bounding box center [22, 132] width 15 height 15
click at [21, 127] on icon at bounding box center [22, 132] width 15 height 15
click at [70, 114] on div "All" at bounding box center [72, 115] width 14 height 16
click at [72, 154] on div "Minu vestlused" at bounding box center [98, 155] width 61 height 12
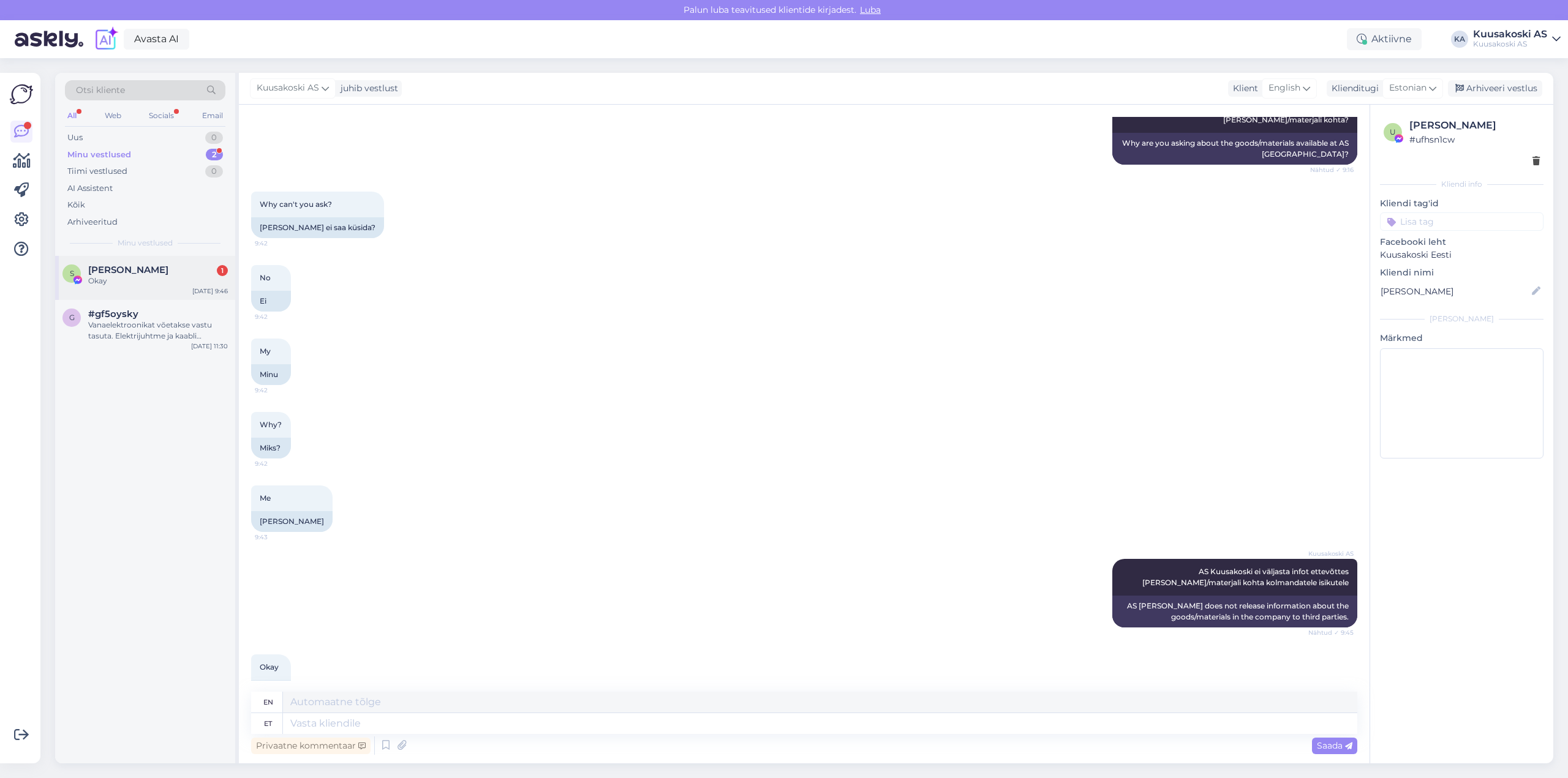
click at [164, 274] on div "Siret Tõnno 1" at bounding box center [158, 270] width 140 height 11
